Goal: Information Seeking & Learning: Learn about a topic

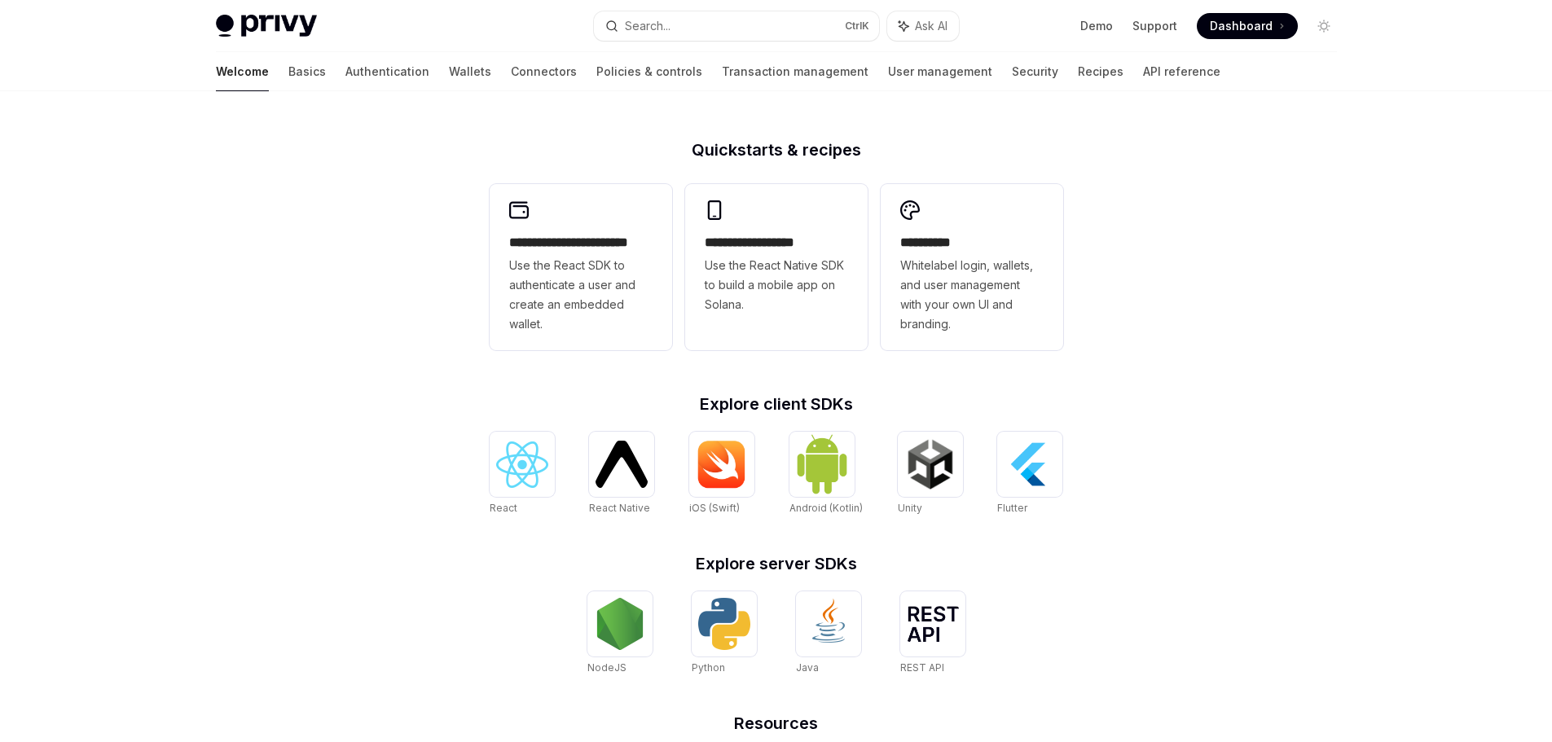
scroll to position [372, 0]
click at [506, 461] on img at bounding box center [522, 464] width 52 height 46
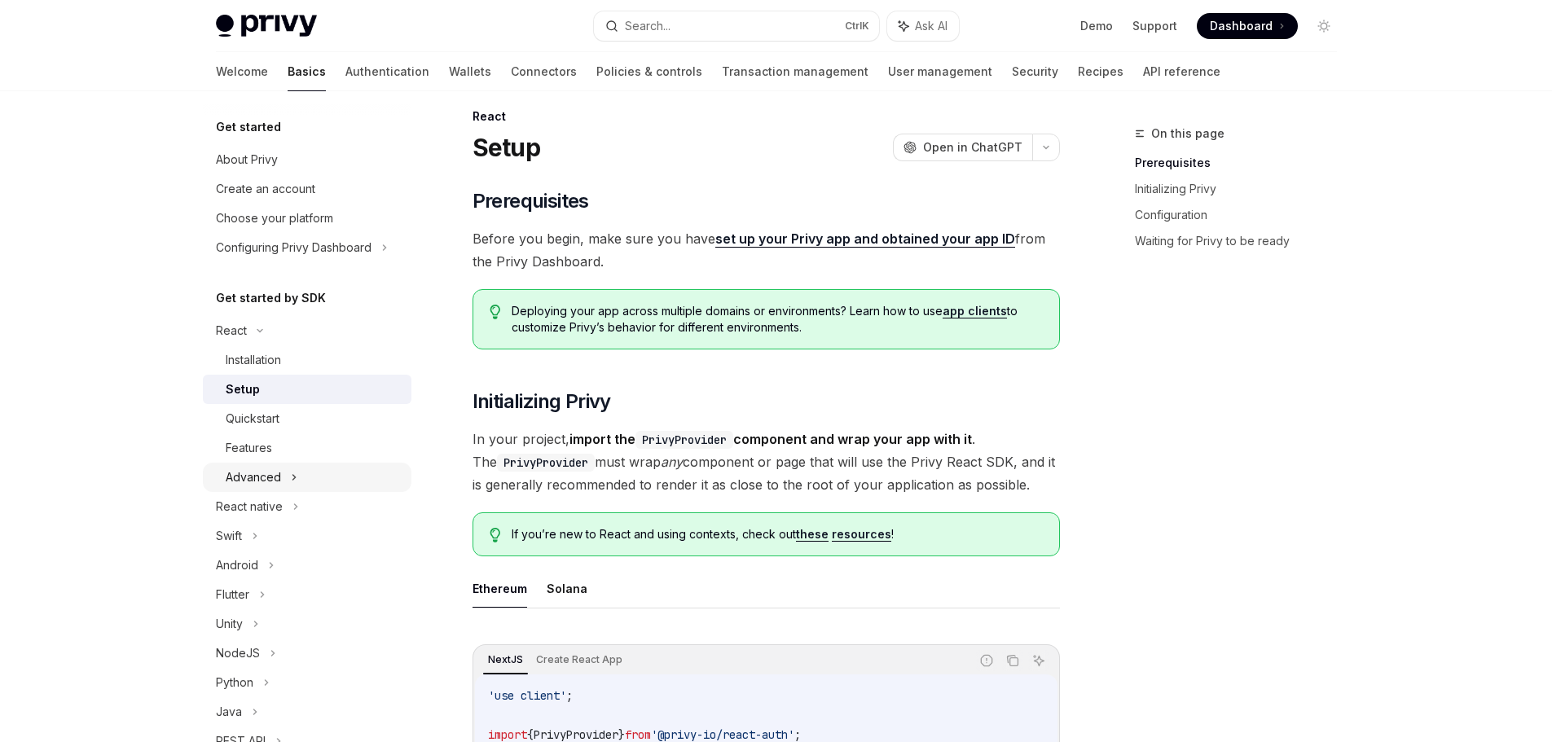
scroll to position [18, 0]
click at [260, 469] on div "Advanced" at bounding box center [253, 478] width 55 height 20
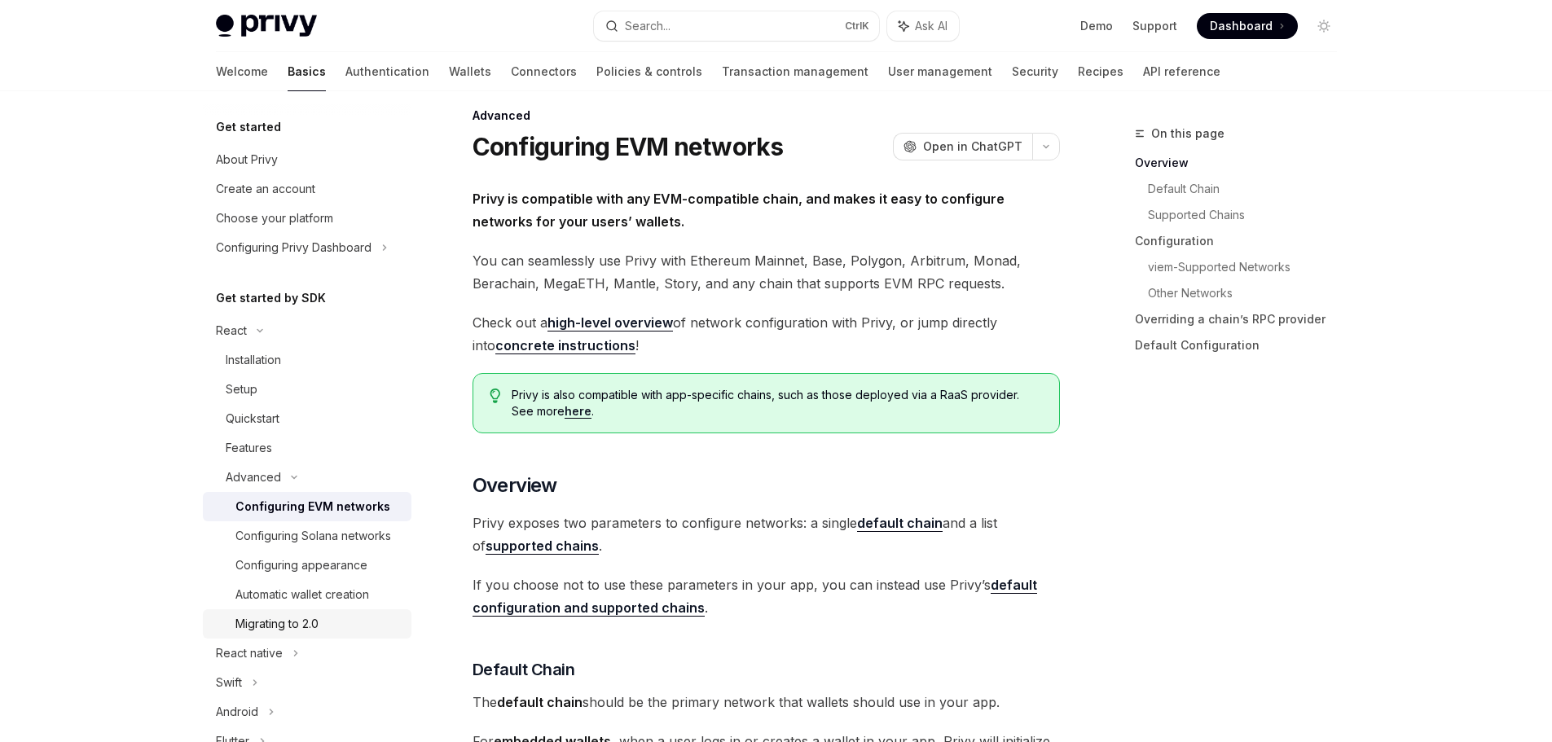
click at [326, 634] on div "Migrating to 2.0" at bounding box center [318, 624] width 166 height 20
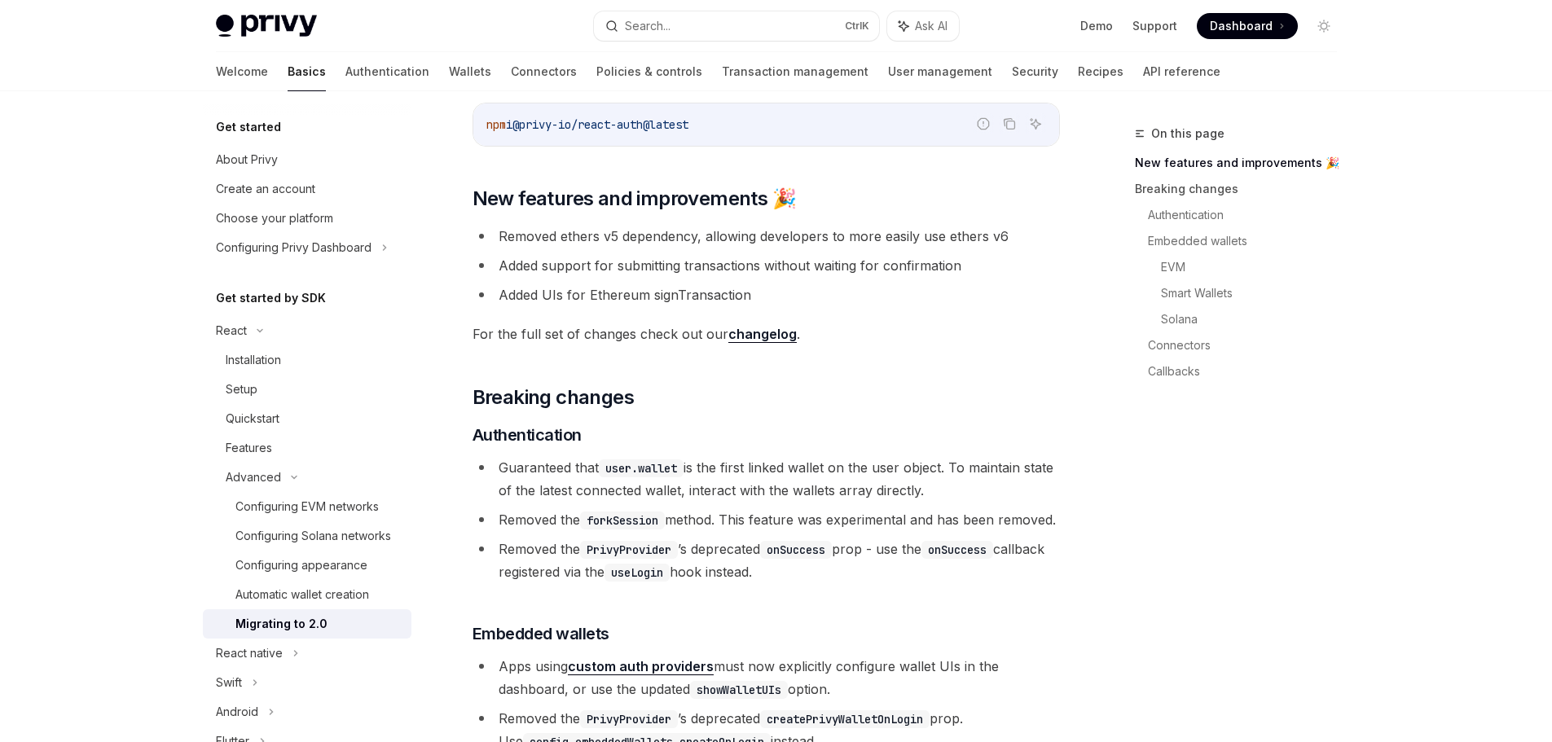
scroll to position [262, 0]
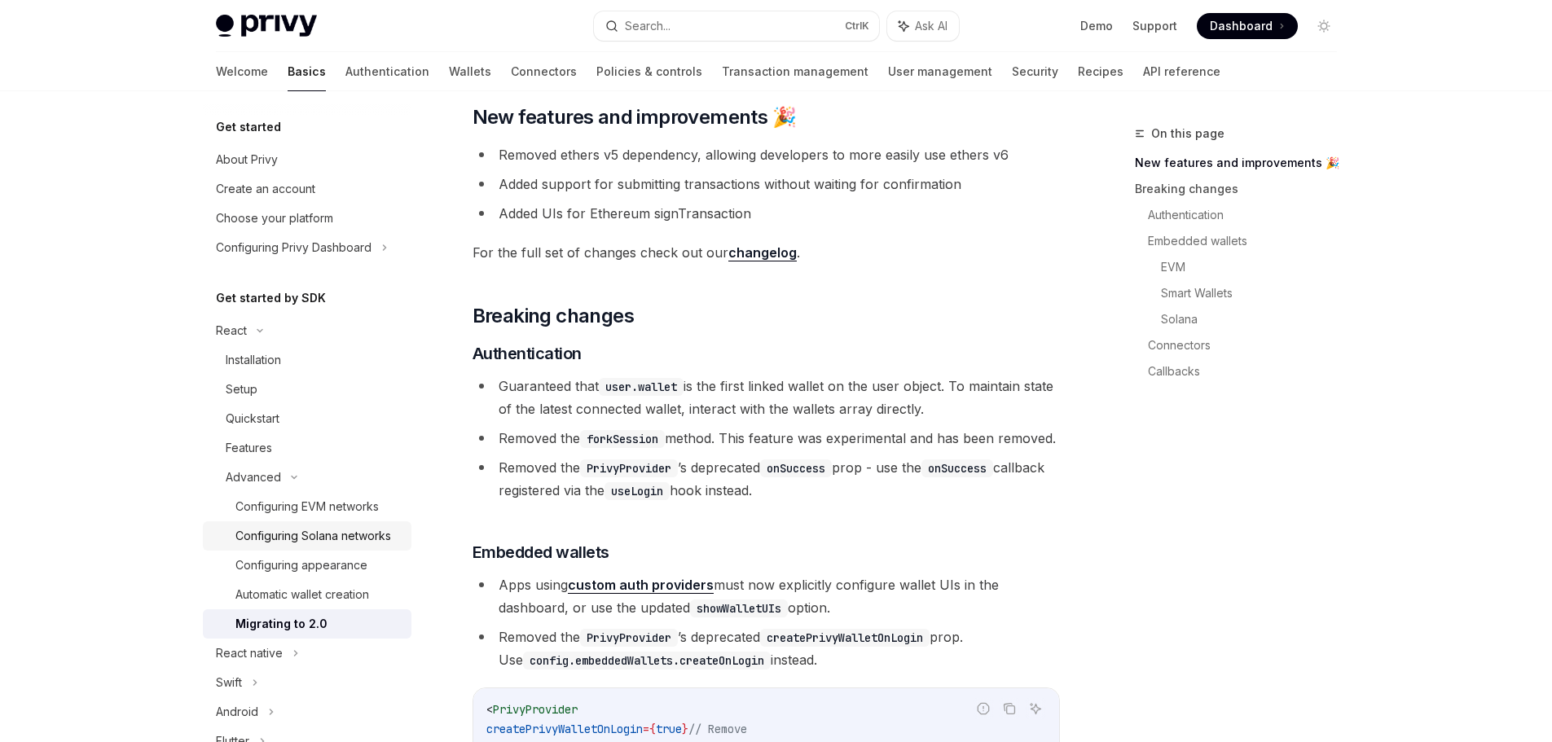
click at [301, 546] on div "Configuring Solana networks" at bounding box center [313, 536] width 156 height 20
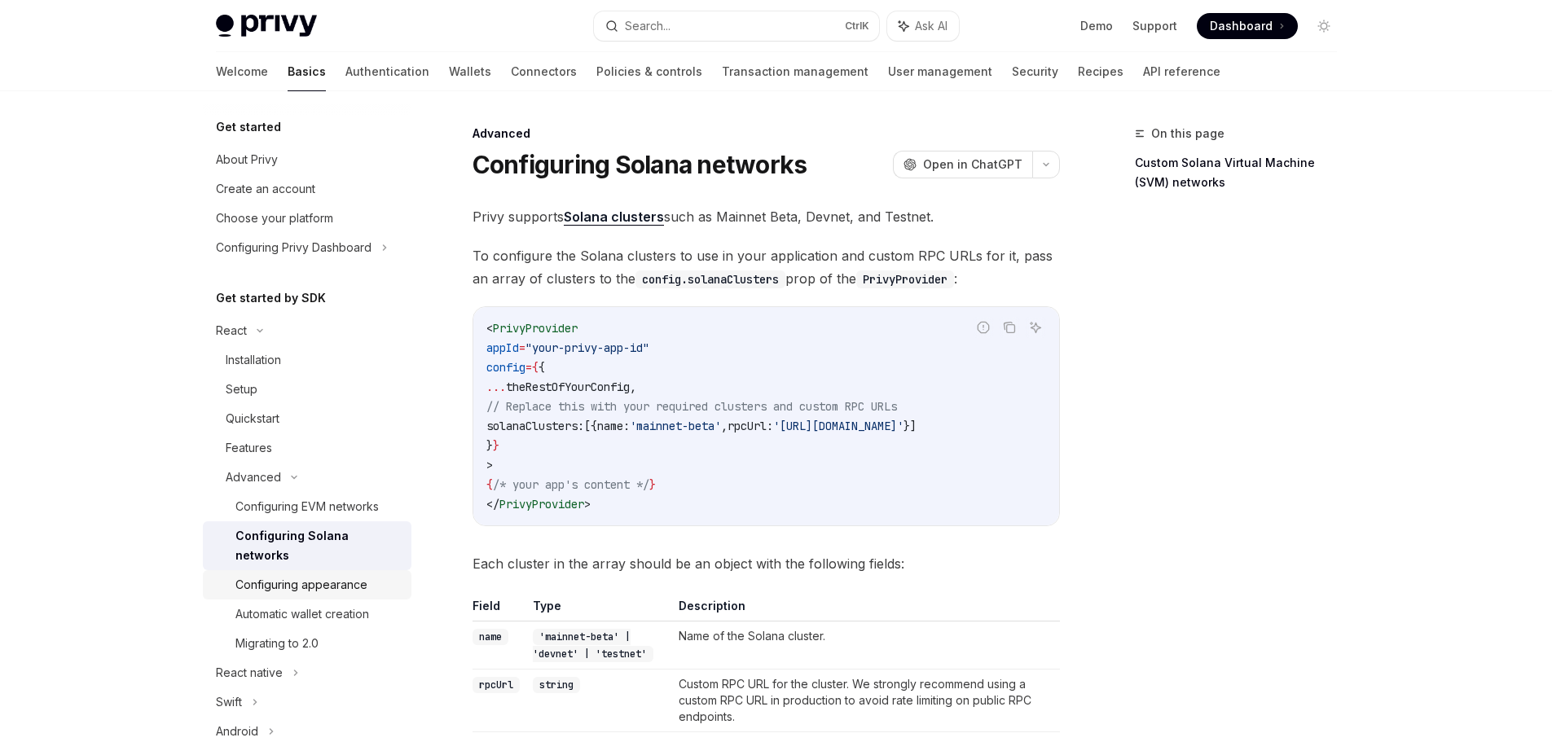
click at [300, 588] on div "Configuring appearance" at bounding box center [301, 585] width 132 height 20
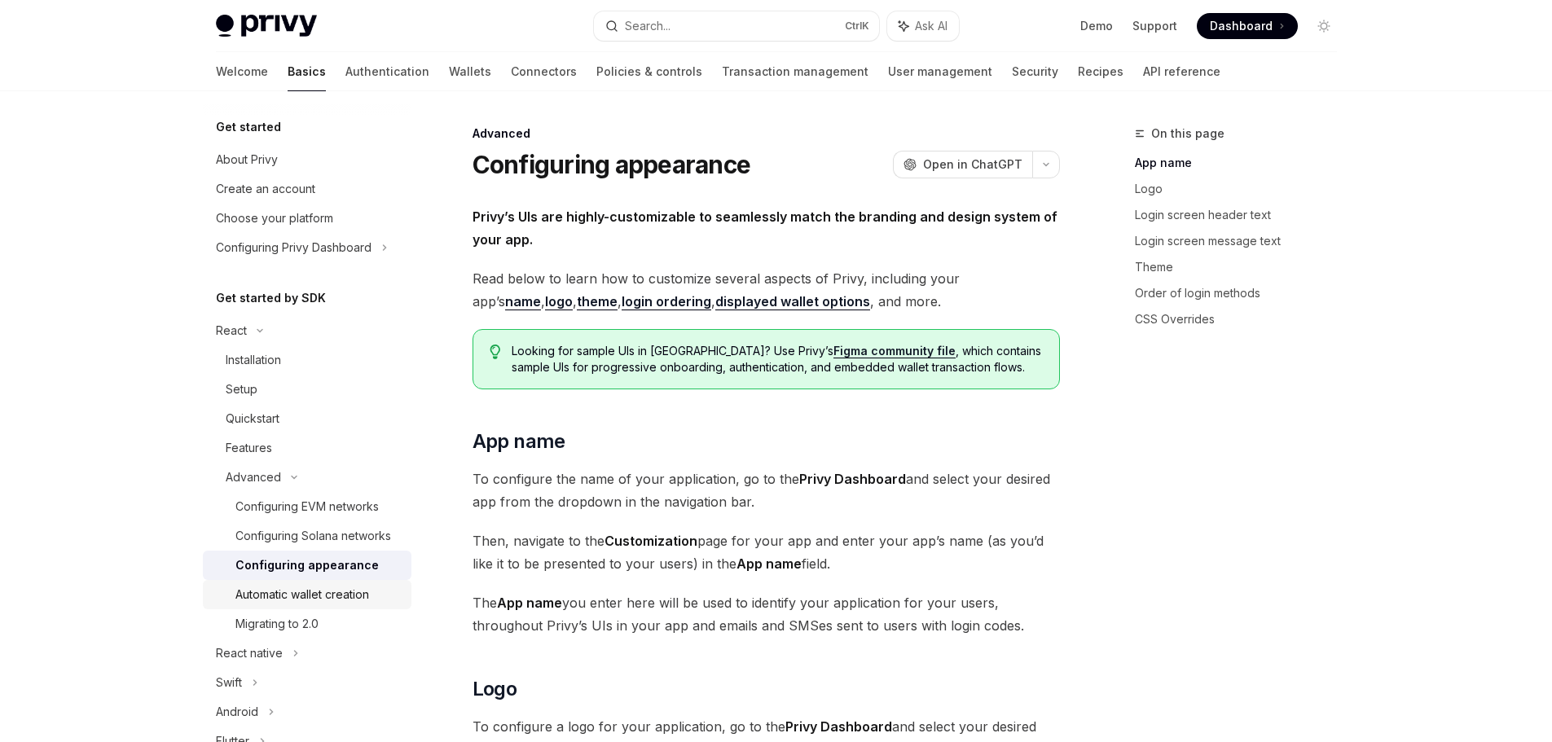
click at [294, 604] on div "Automatic wallet creation" at bounding box center [302, 595] width 134 height 20
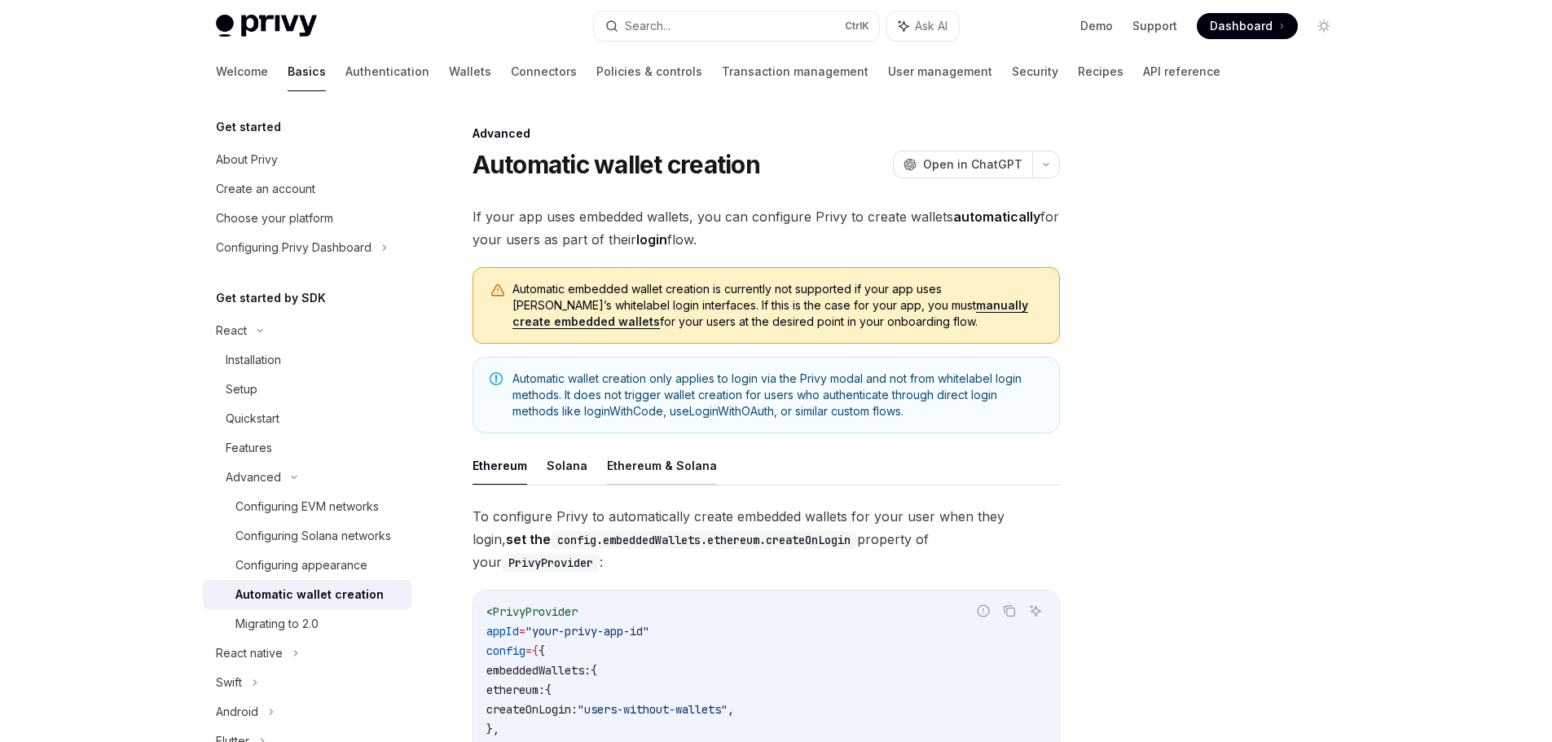
click at [673, 467] on button "Ethereum & Solana" at bounding box center [662, 465] width 110 height 38
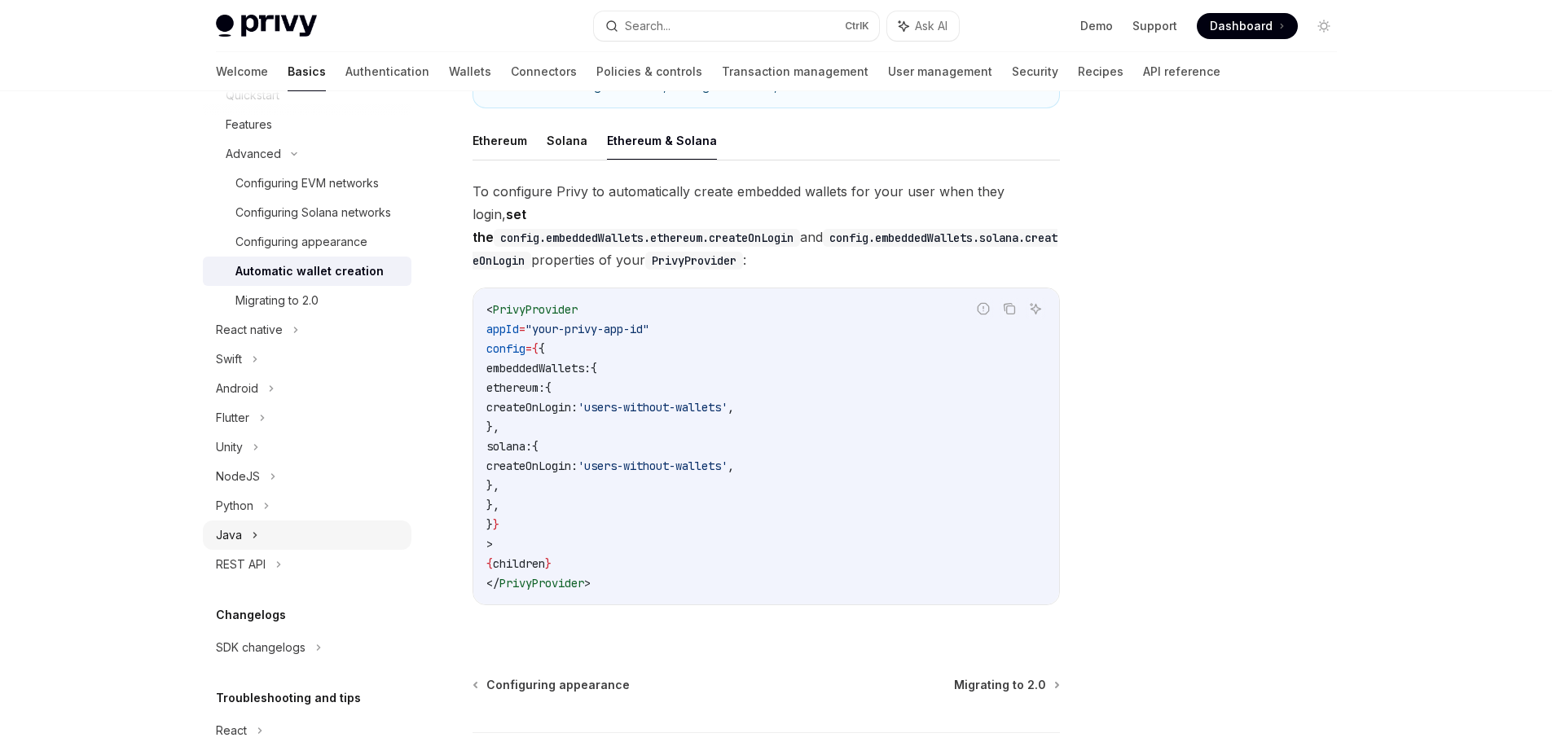
scroll to position [328, 0]
click at [271, 653] on div "SDK changelogs" at bounding box center [261, 643] width 90 height 20
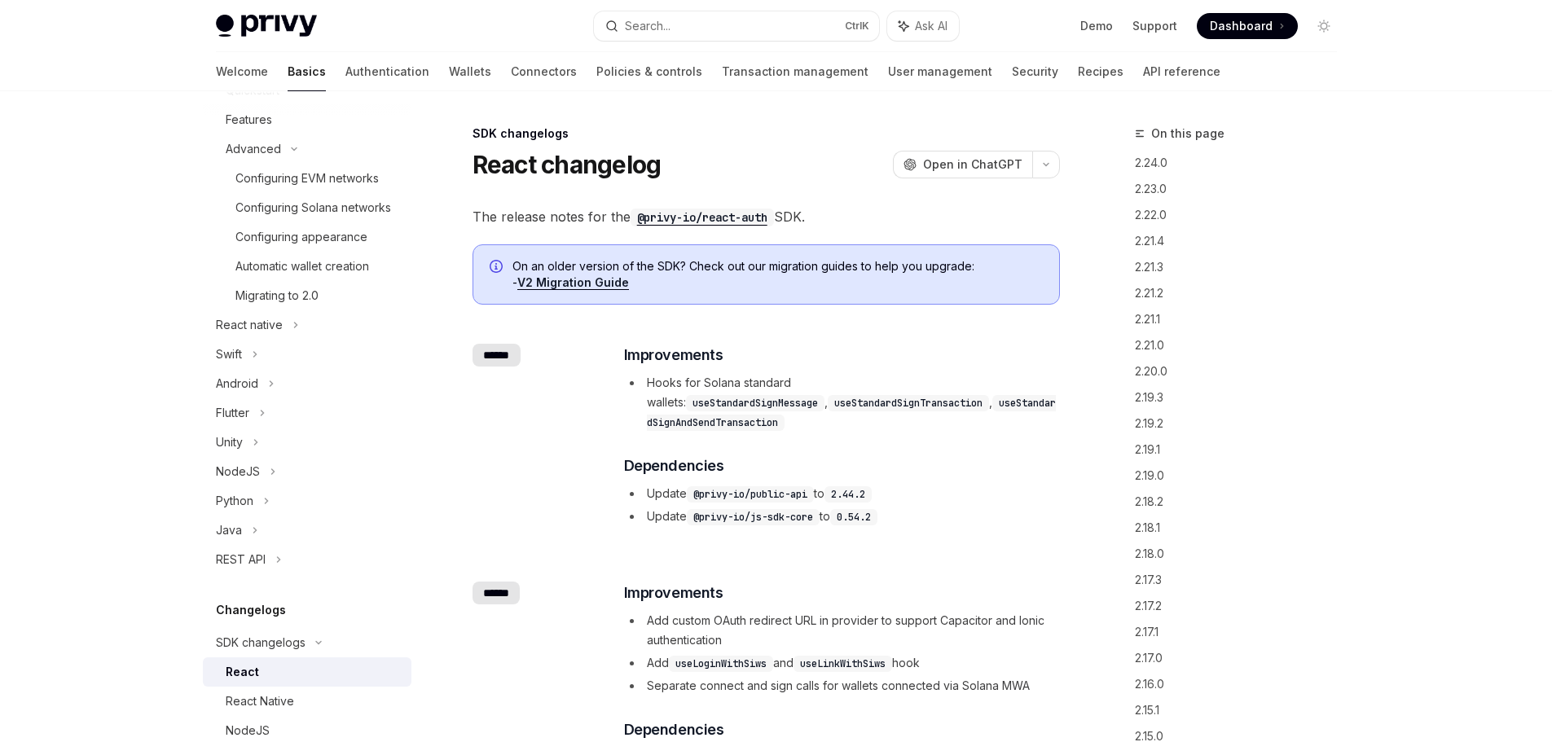
scroll to position [548, 0]
click at [258, 662] on div "React" at bounding box center [314, 672] width 176 height 20
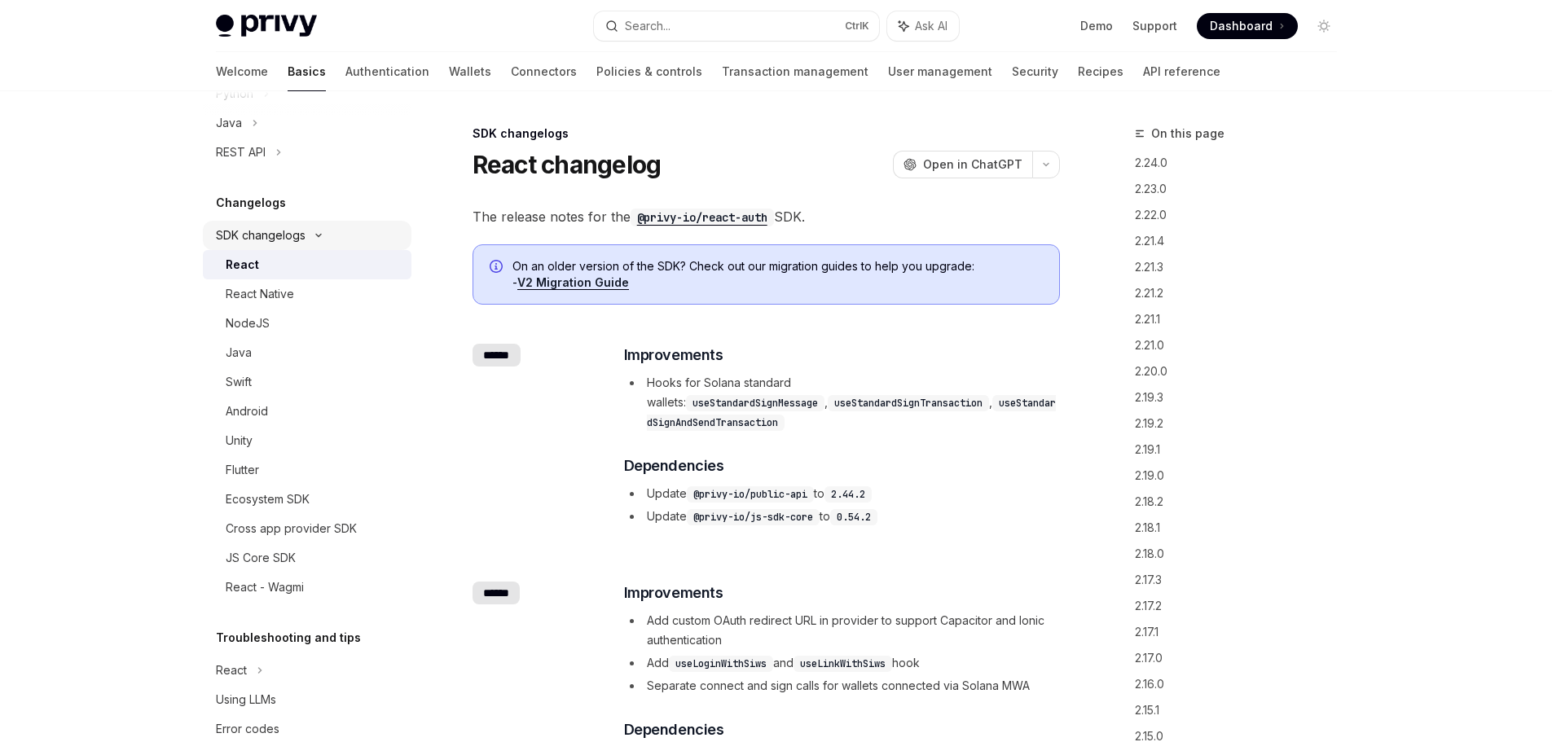
scroll to position [789, 0]
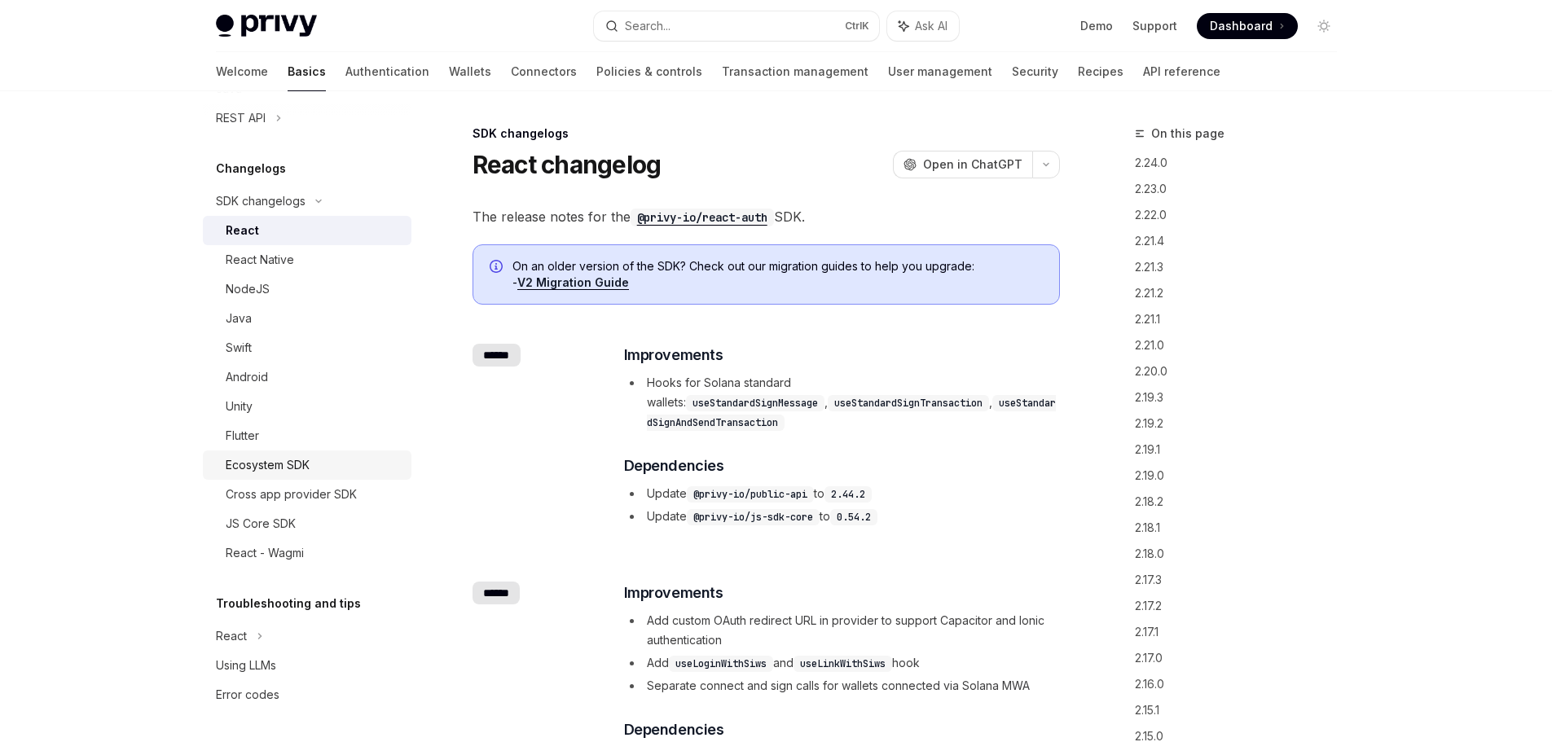
click at [266, 471] on div "Ecosystem SDK" at bounding box center [268, 465] width 84 height 20
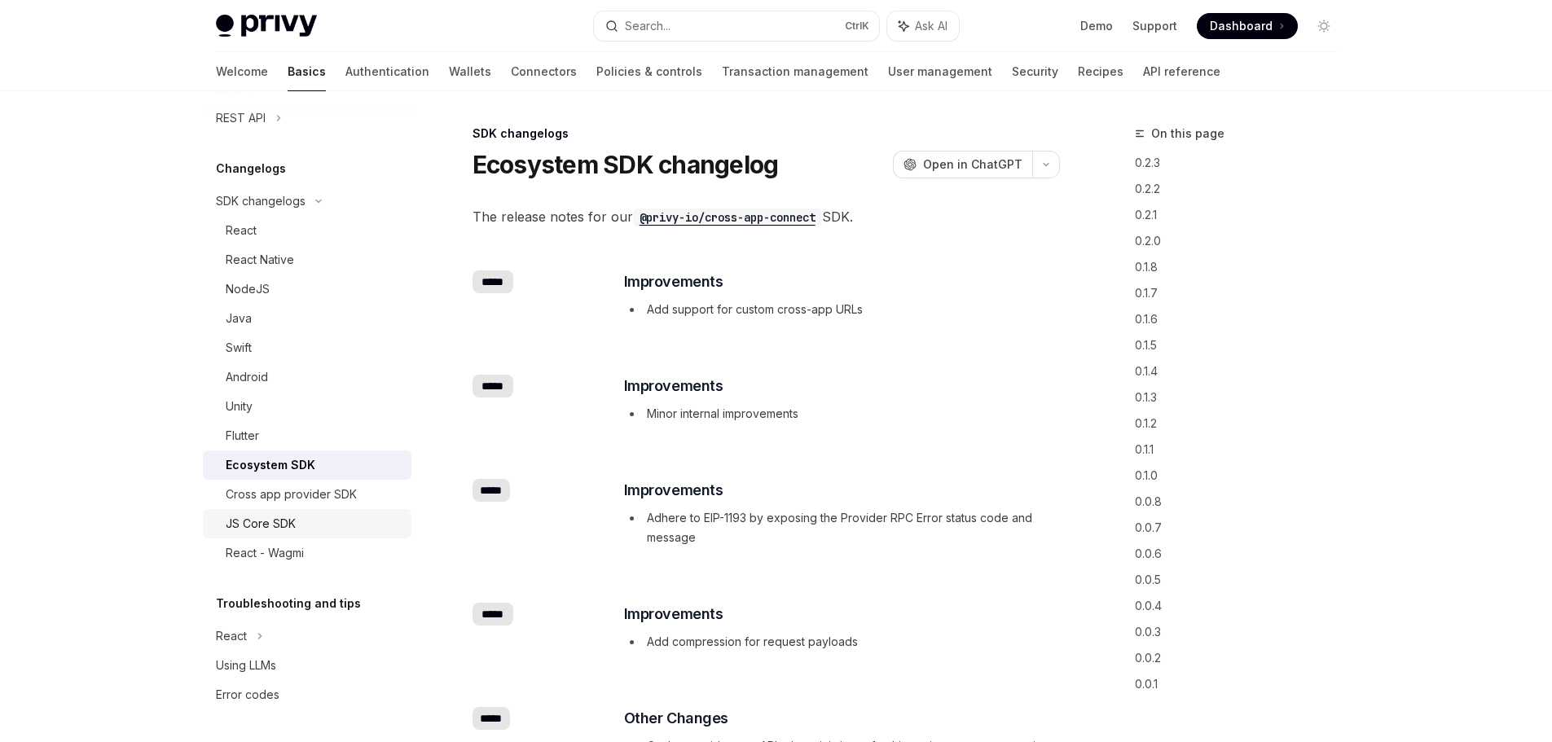
click at [266, 517] on div "JS Core SDK" at bounding box center [261, 524] width 70 height 20
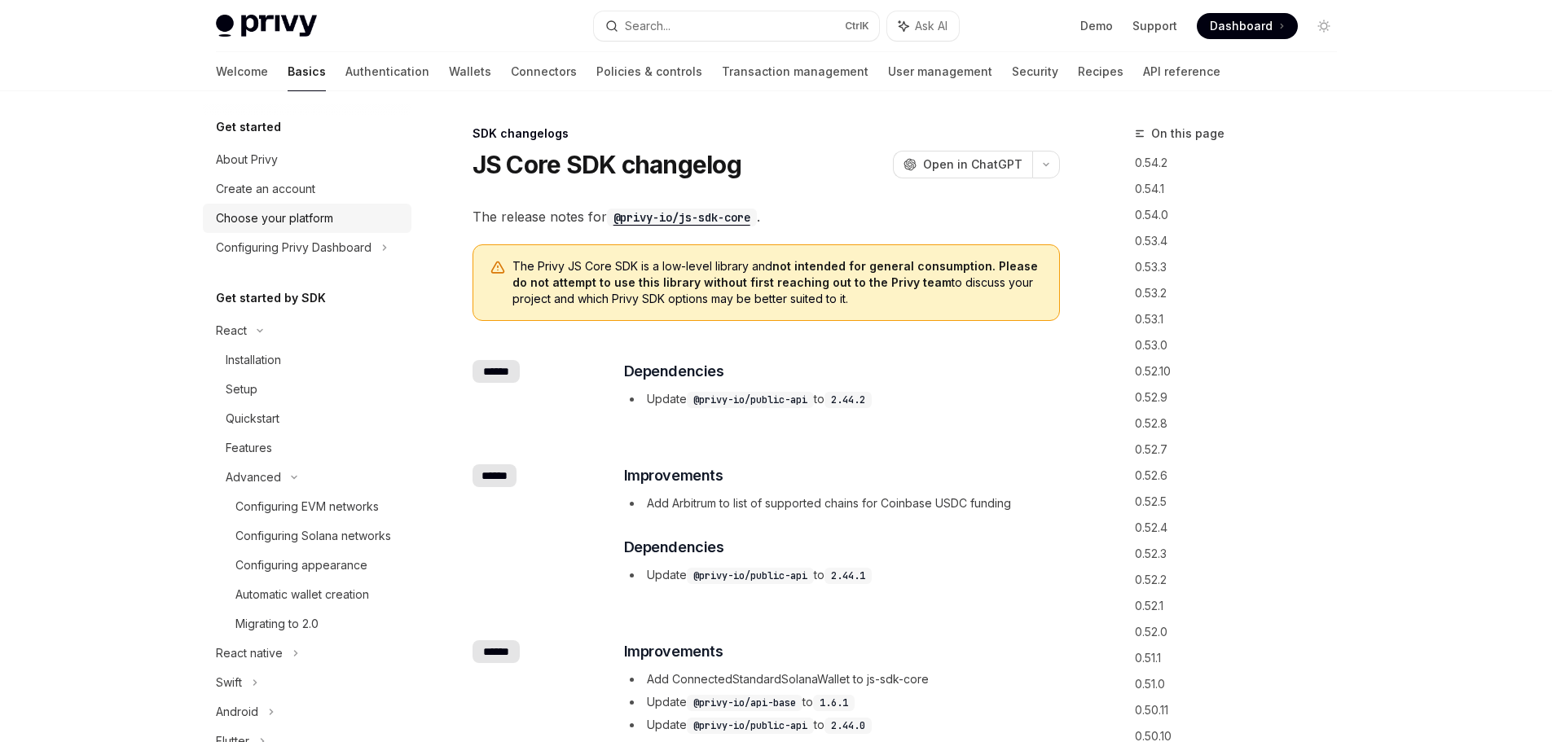
click at [292, 223] on div "Choose your platform" at bounding box center [274, 219] width 117 height 20
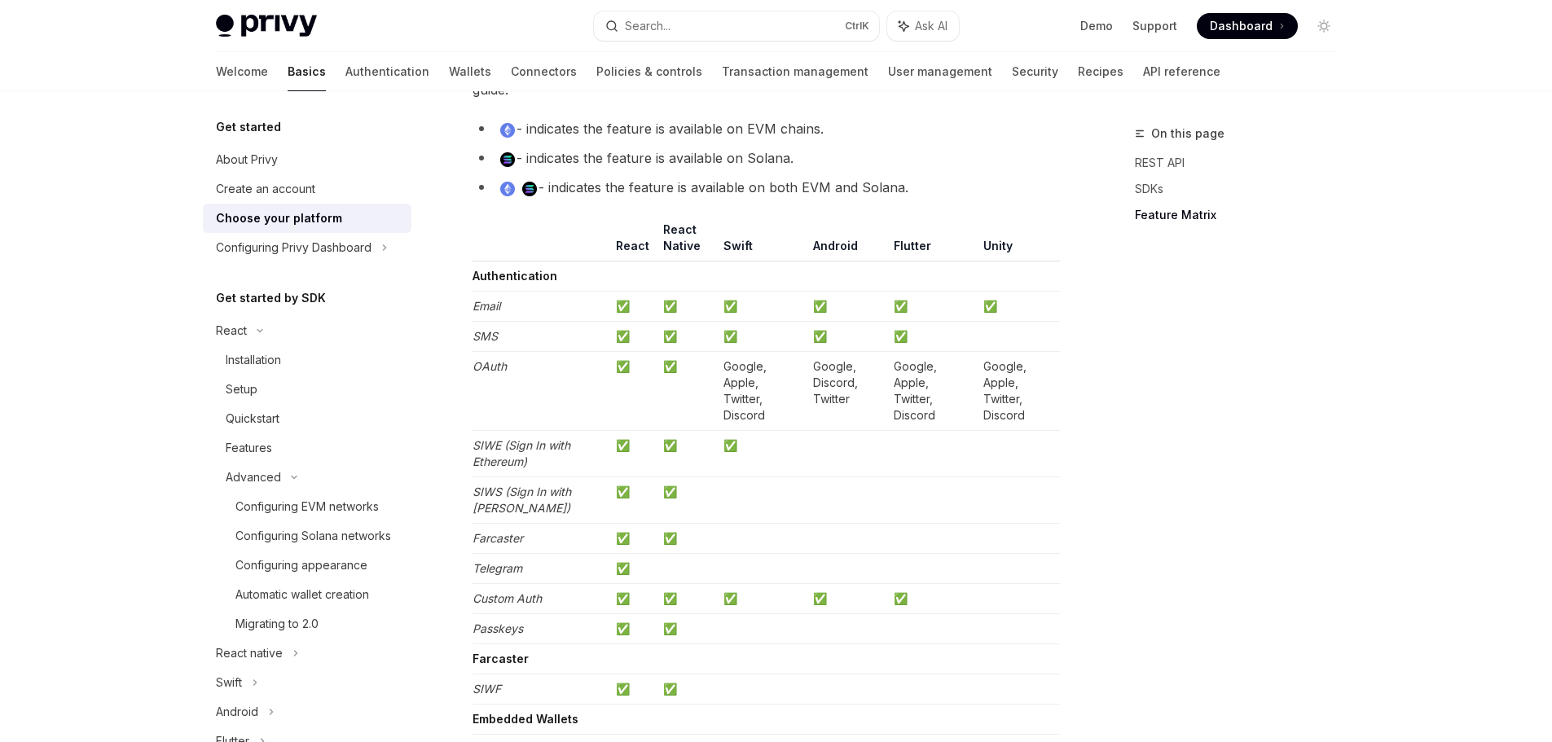
scroll to position [1514, 0]
click at [258, 450] on div "Features" at bounding box center [249, 448] width 46 height 20
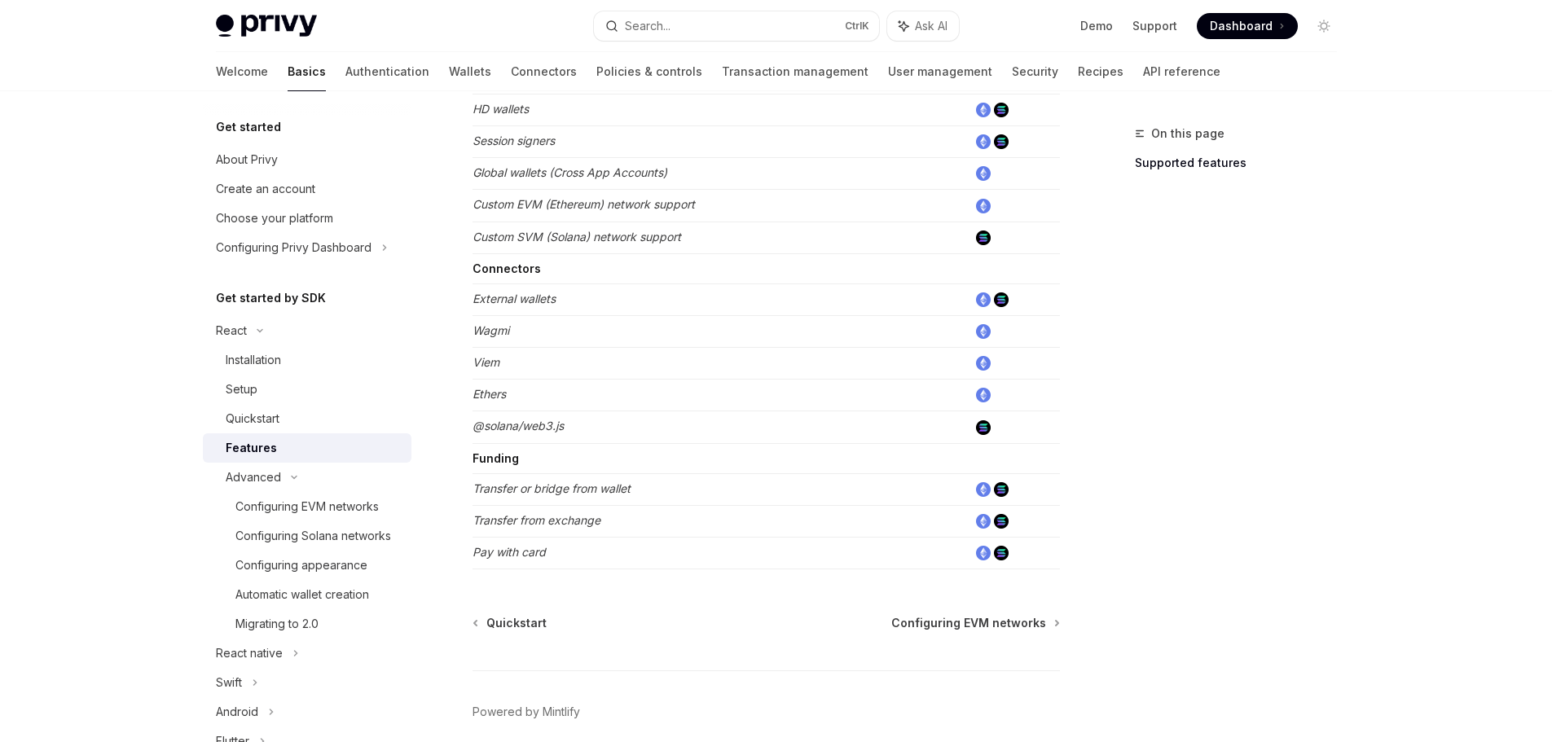
scroll to position [991, 0]
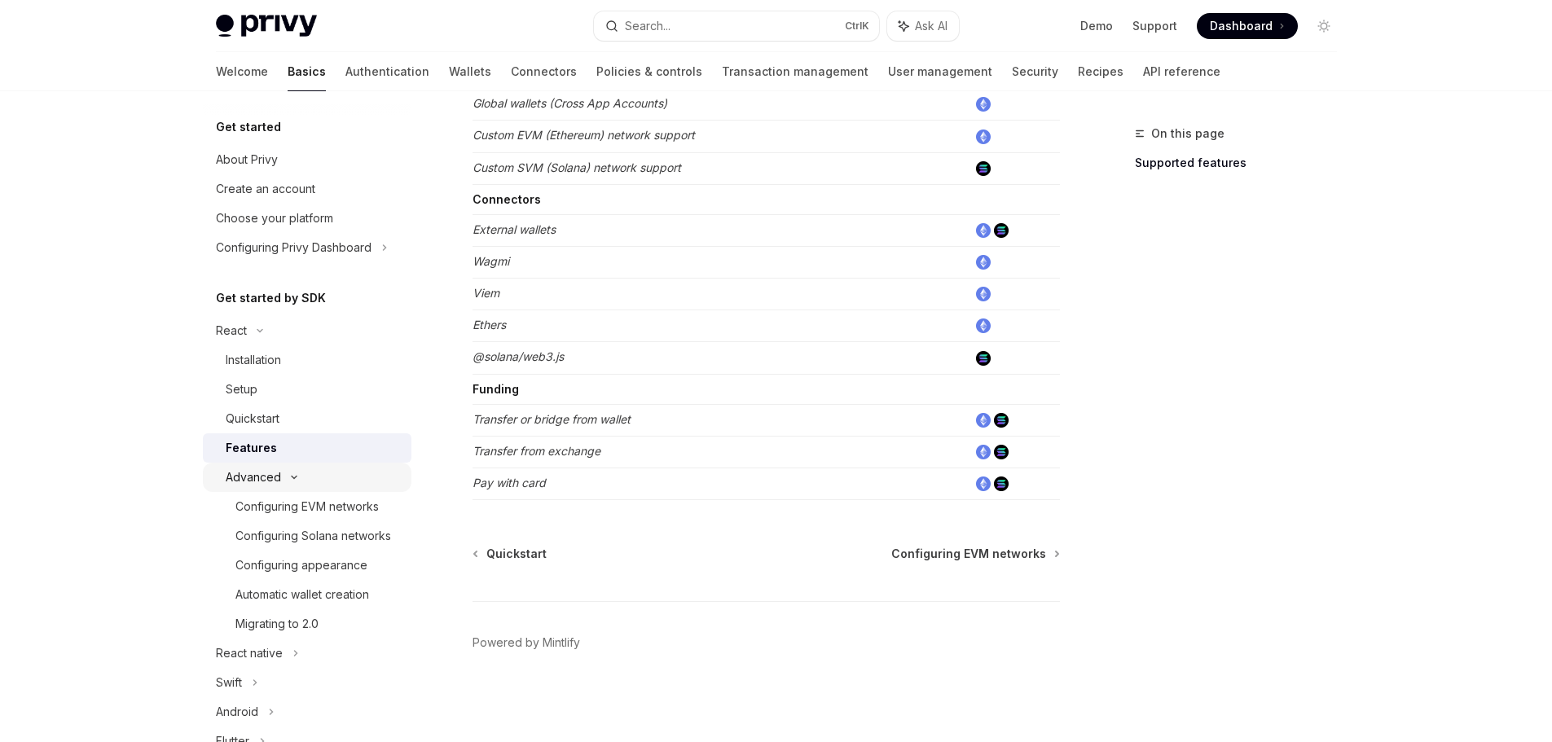
click at [276, 481] on div "Advanced" at bounding box center [253, 478] width 55 height 20
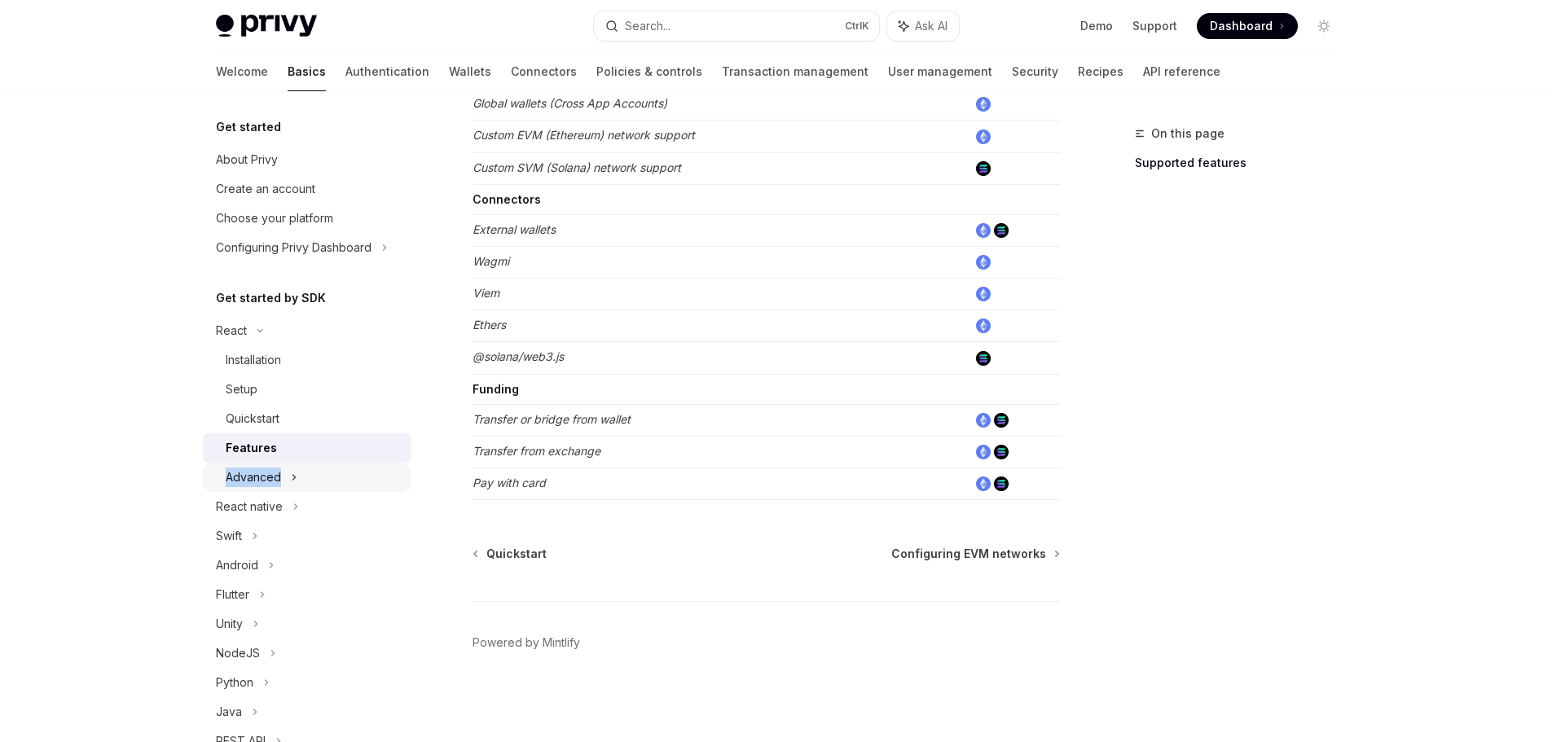
click at [276, 481] on div "Advanced" at bounding box center [253, 478] width 55 height 20
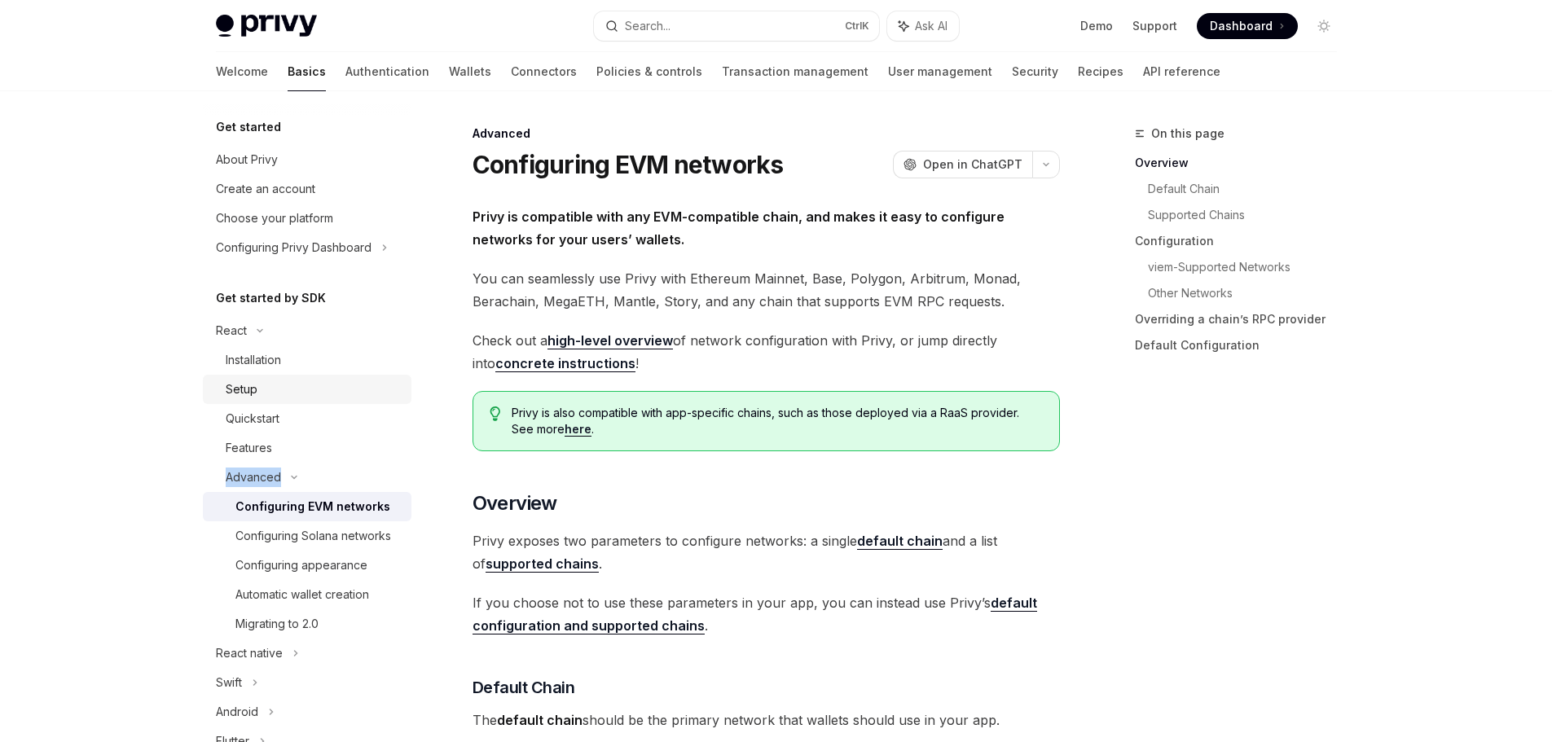
click at [263, 389] on div "Setup" at bounding box center [314, 390] width 176 height 20
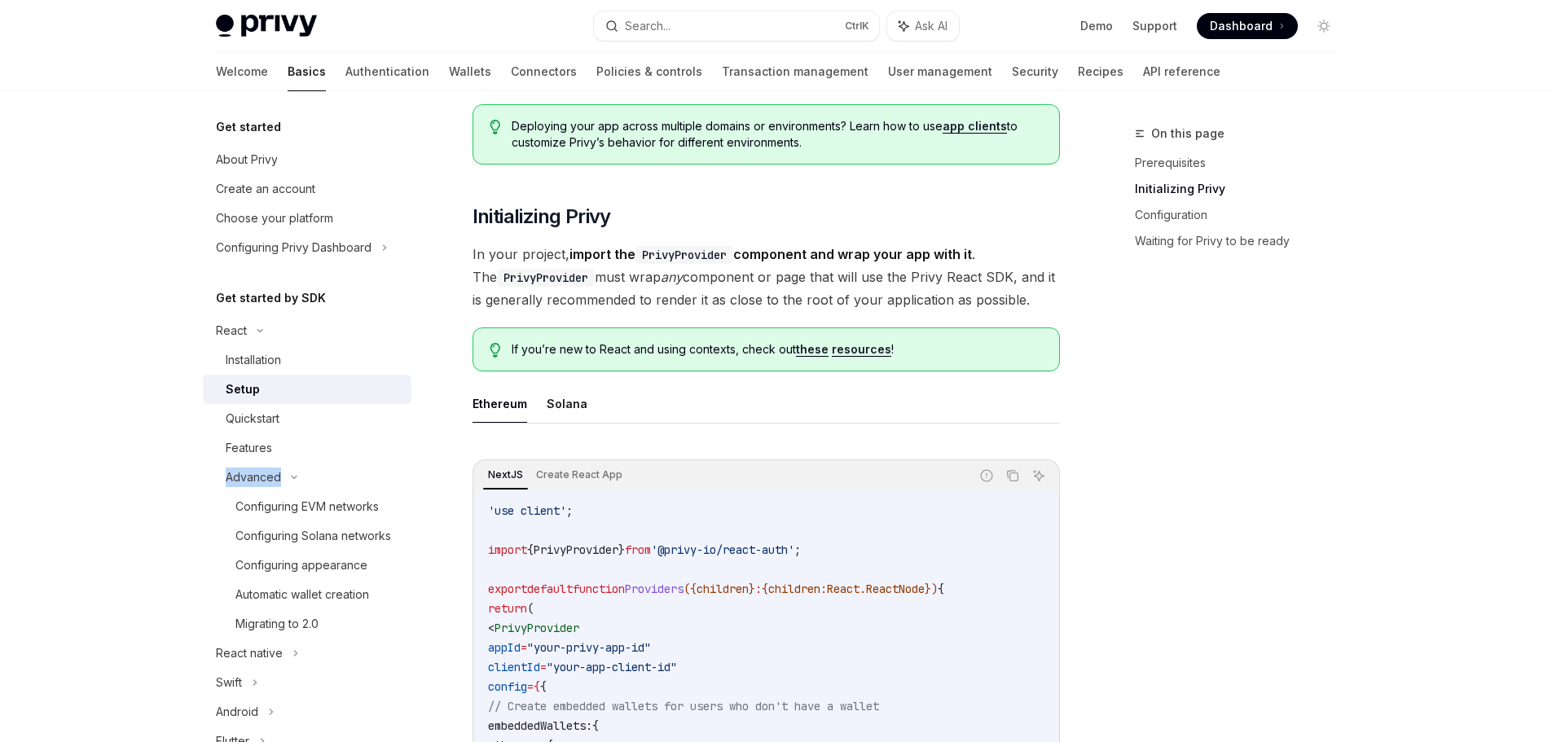
scroll to position [326, 0]
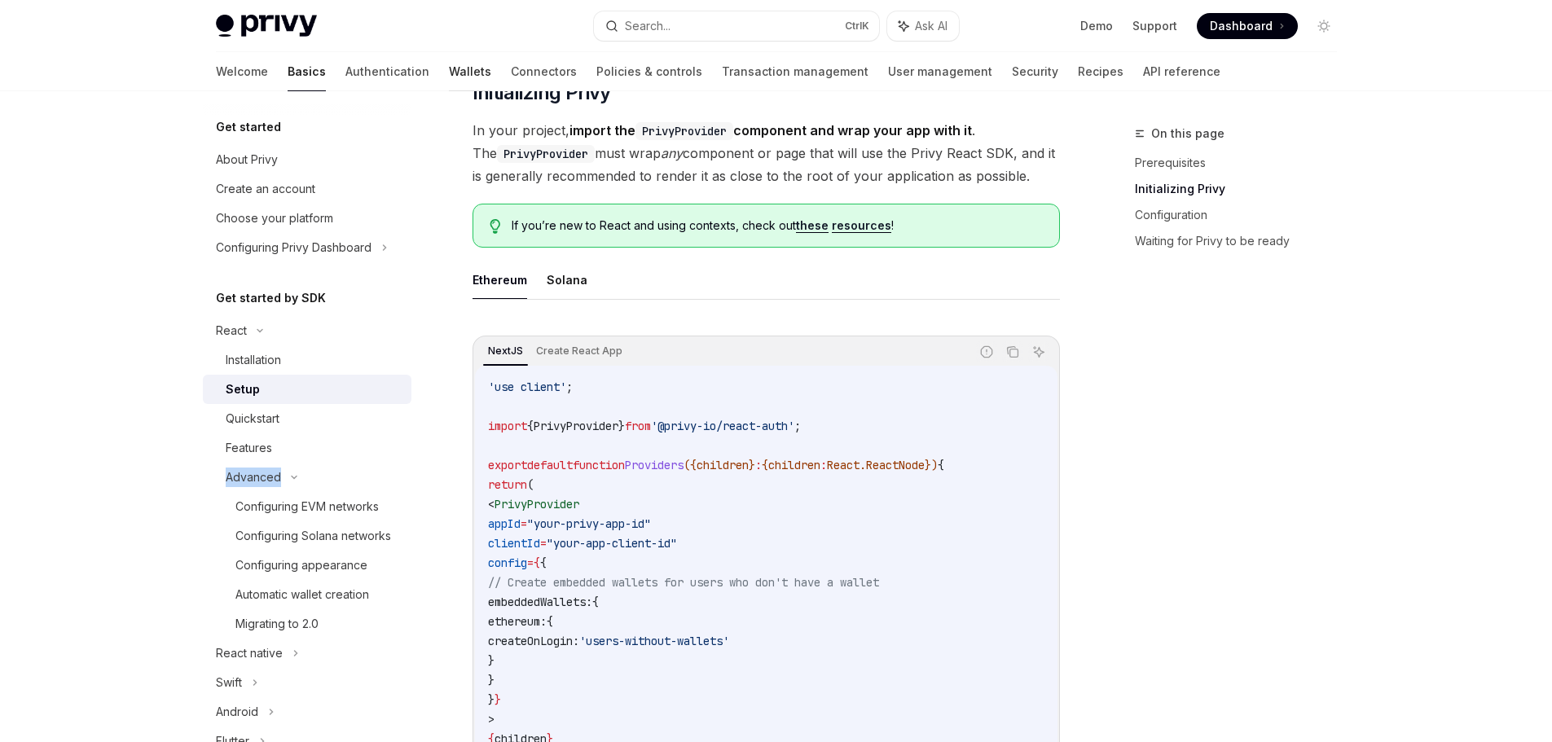
click at [449, 71] on link "Wallets" at bounding box center [470, 71] width 42 height 39
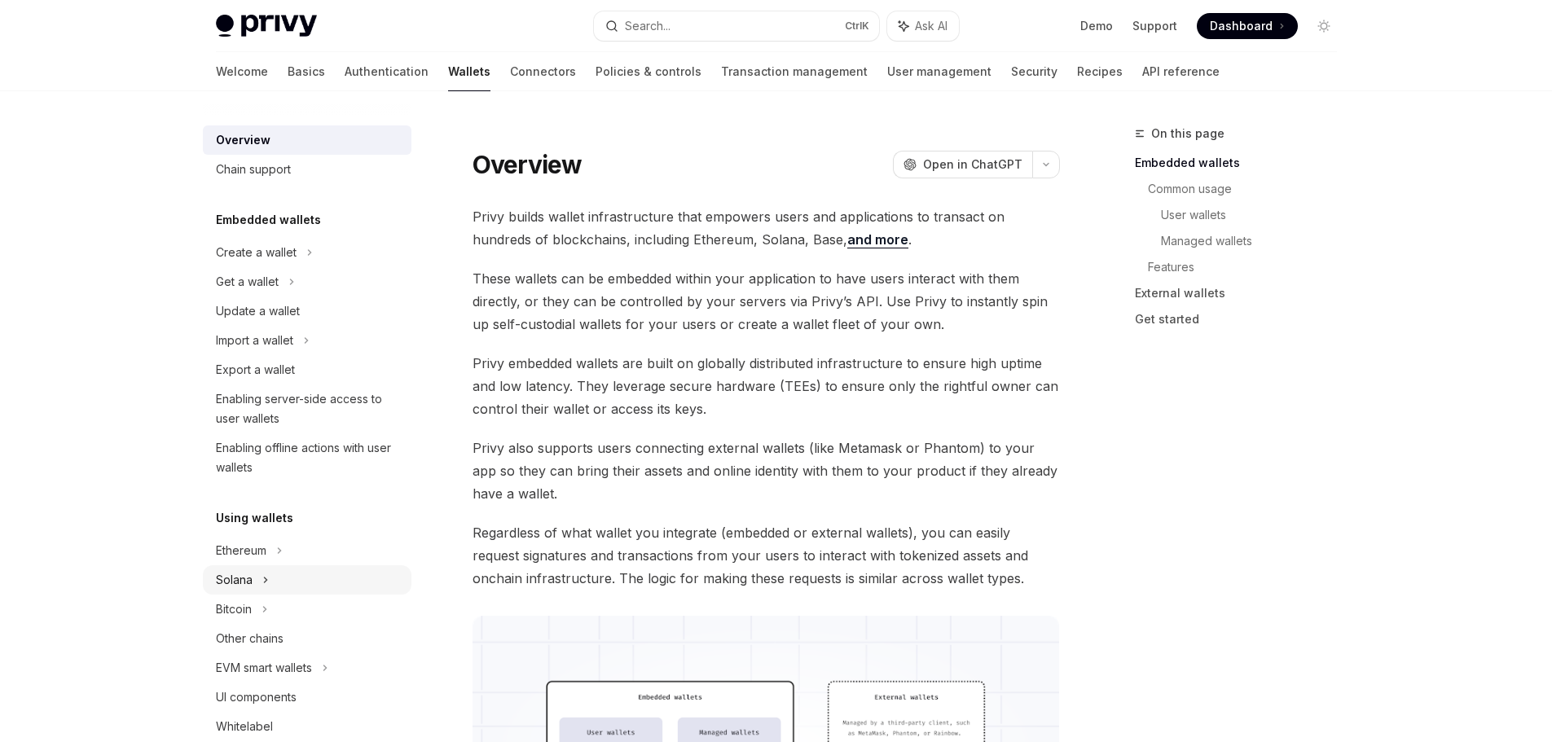
click at [247, 574] on div "Solana" at bounding box center [234, 580] width 37 height 20
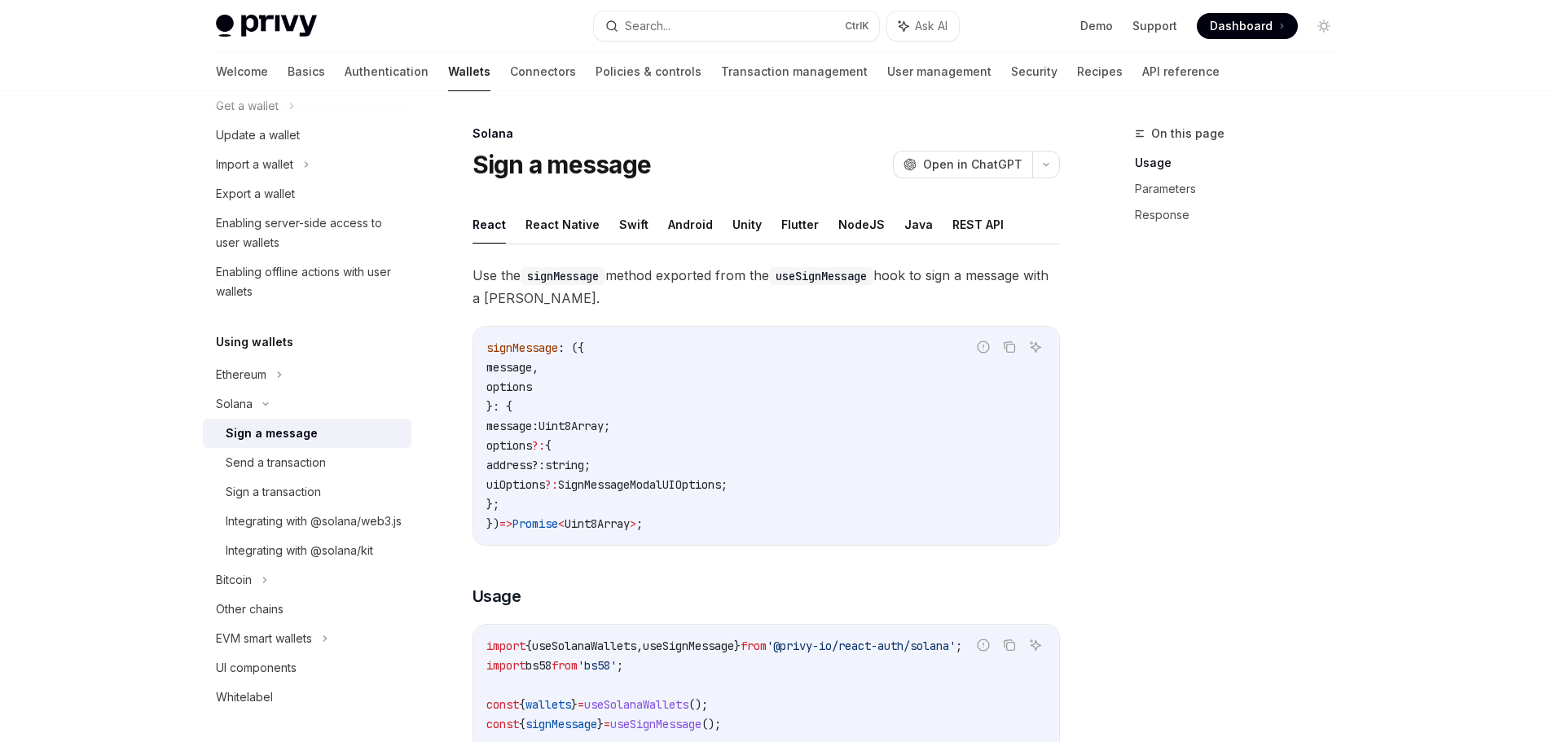
scroll to position [226, 0]
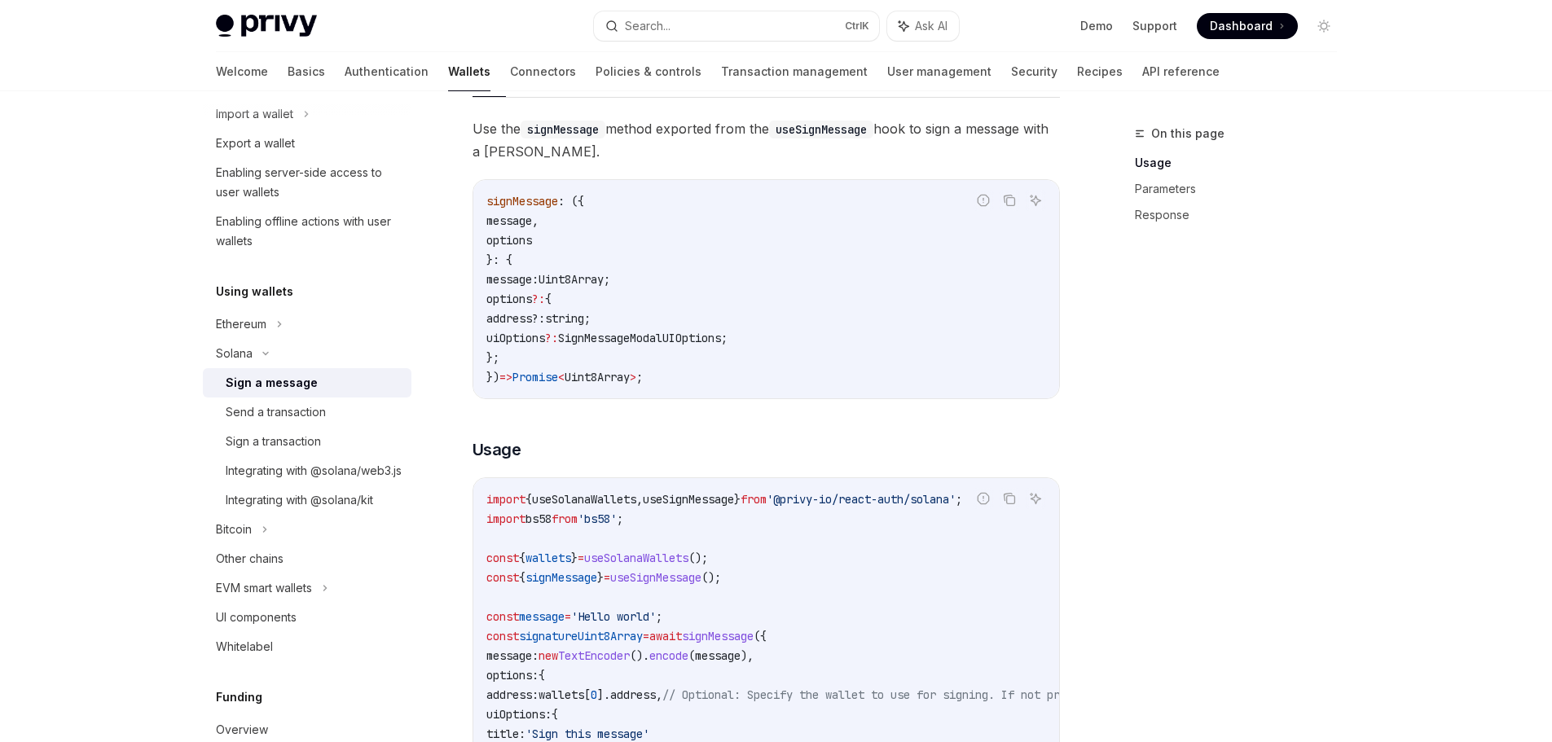
scroll to position [153, 0]
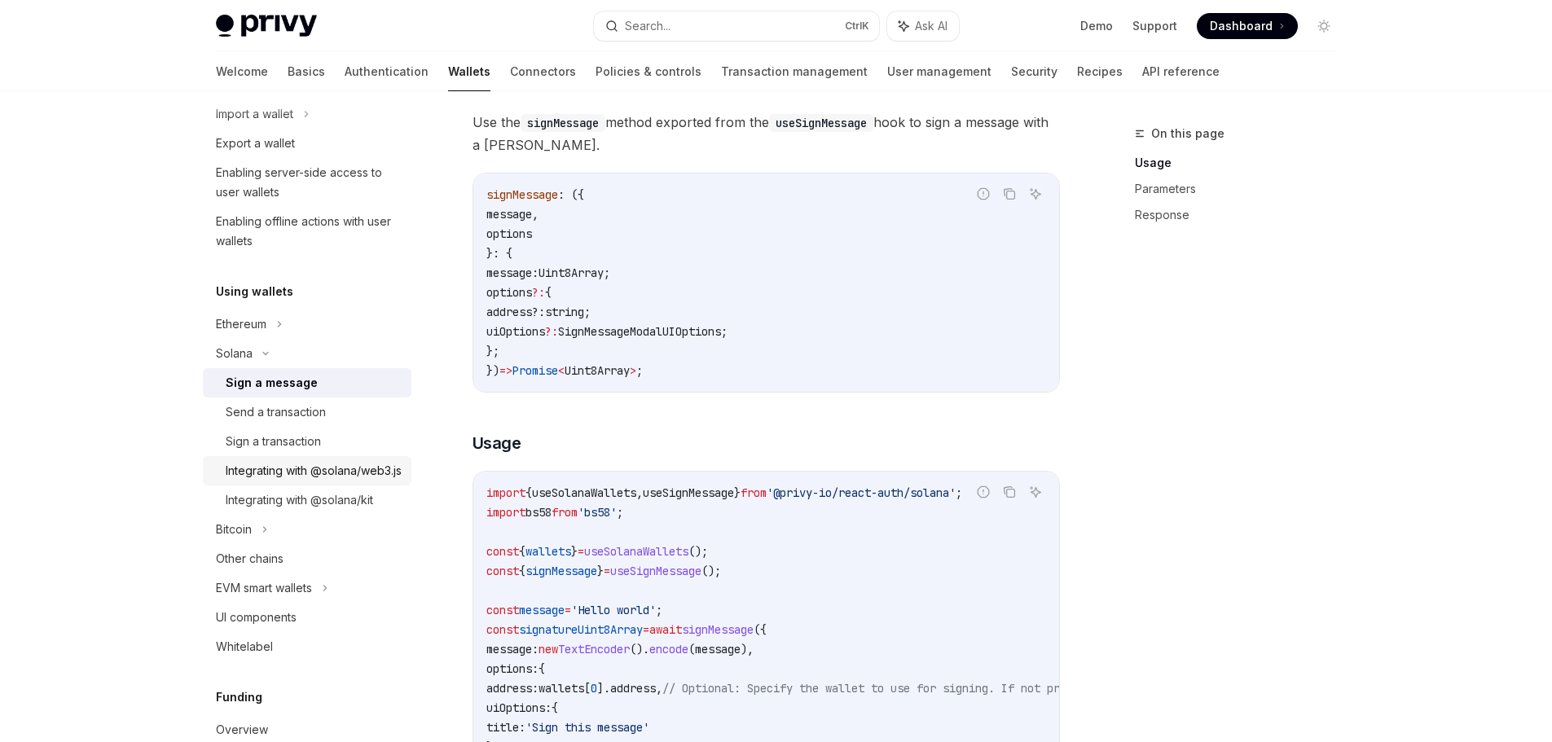
click at [265, 476] on div "Integrating with @solana/web3.js" at bounding box center [314, 471] width 176 height 20
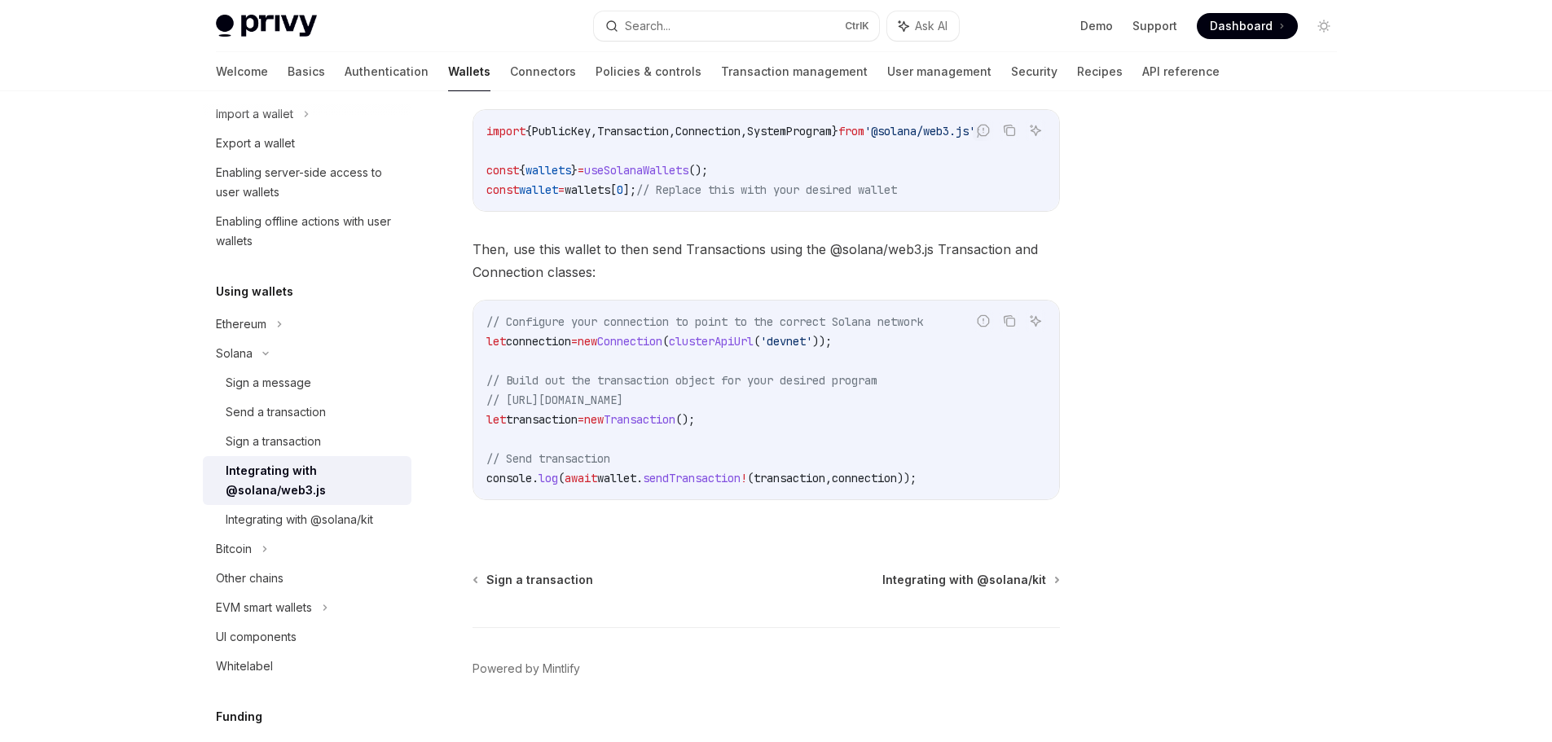
scroll to position [296, 0]
click at [263, 518] on div "Integrating with @solana/kit" at bounding box center [299, 520] width 147 height 20
type textarea "*"
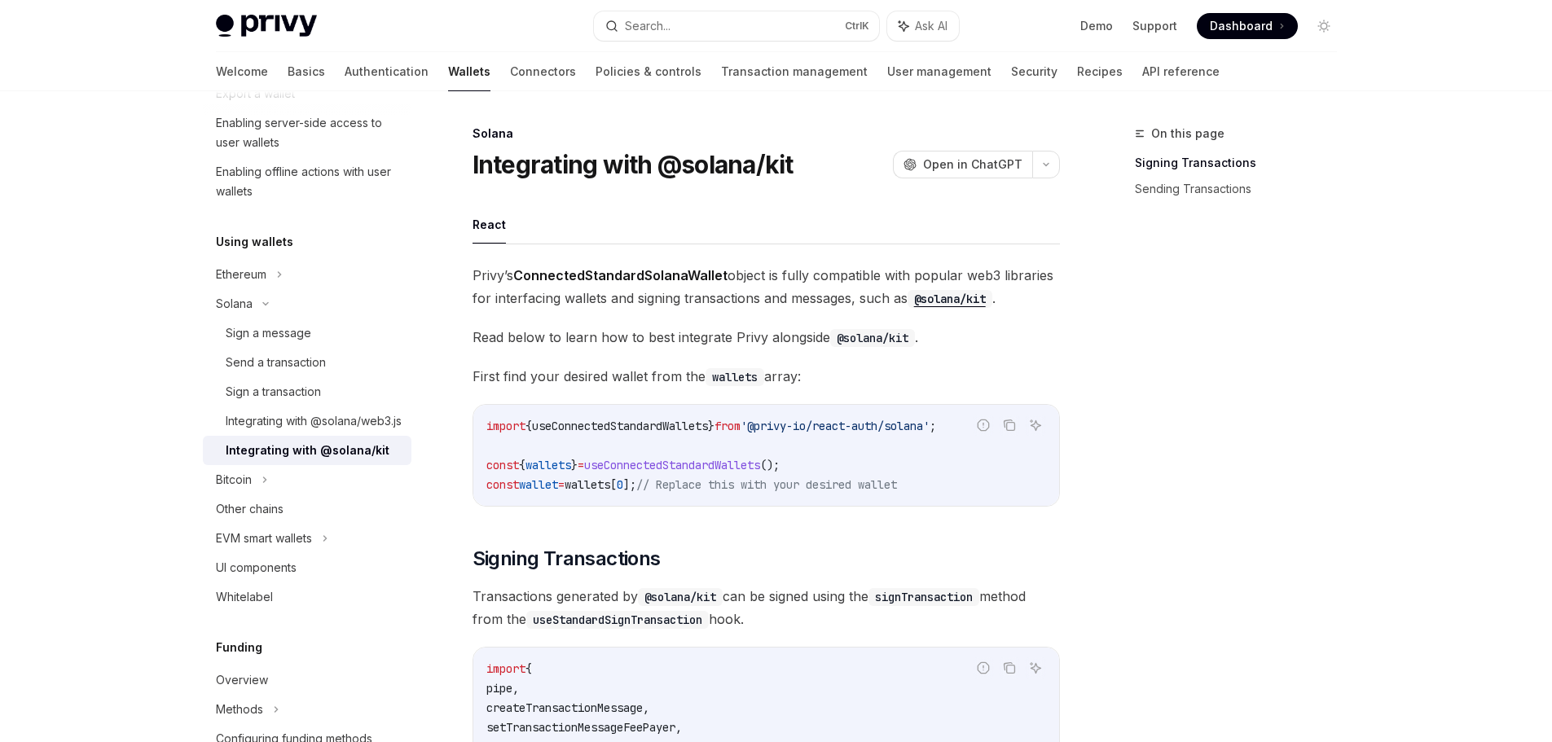
click at [690, 226] on ul "React" at bounding box center [765, 224] width 587 height 39
